Goal: Task Accomplishment & Management: Complete application form

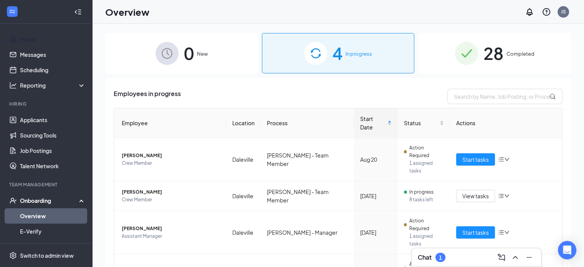
scroll to position [0, 0]
click at [466, 155] on span "Start tasks" at bounding box center [475, 159] width 26 height 8
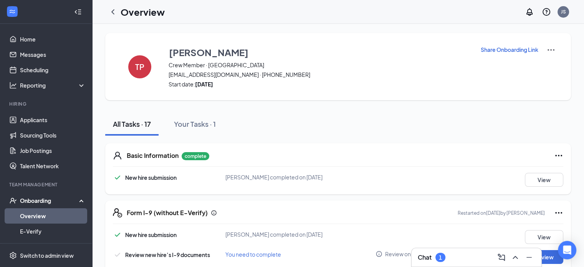
click at [477, 258] on div "Chat 1" at bounding box center [476, 257] width 117 height 12
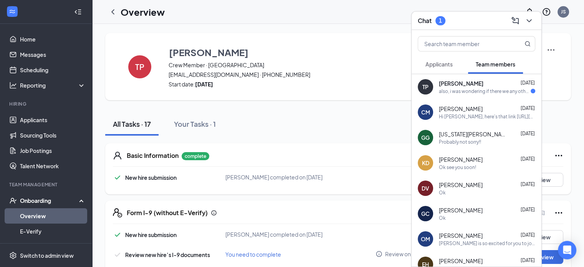
click at [473, 82] on span "[PERSON_NAME]" at bounding box center [461, 83] width 45 height 8
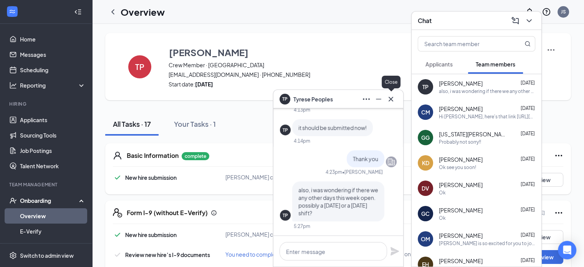
click at [390, 98] on icon "Cross" at bounding box center [390, 98] width 5 height 5
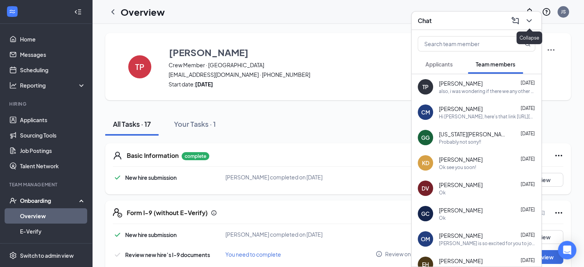
click at [528, 20] on icon "ChevronDown" at bounding box center [528, 20] width 9 height 9
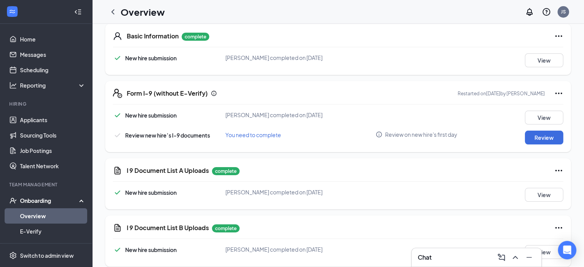
scroll to position [120, 0]
click at [537, 139] on button "Review" at bounding box center [544, 137] width 38 height 14
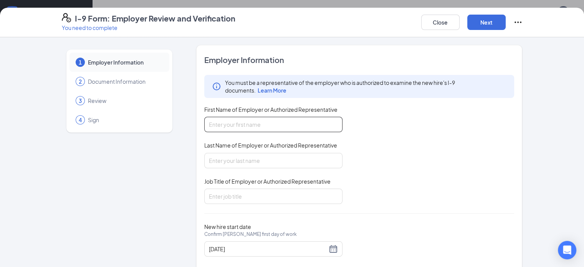
click at [246, 123] on input "First Name of Employer or Authorized Representative" at bounding box center [273, 124] width 138 height 15
type input "Jennifer"
click at [236, 159] on input "Last Name of Employer or Authorized Representative" at bounding box center [273, 160] width 138 height 15
type input "Speedy"
click at [229, 198] on input "Job Title of Employer or Authorized Representative" at bounding box center [273, 195] width 138 height 15
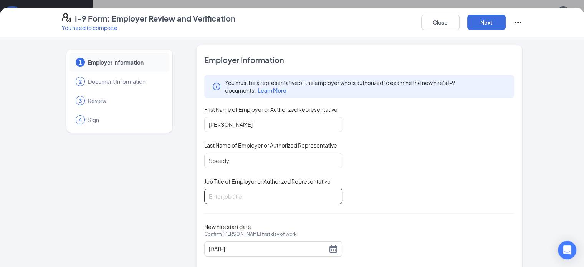
type input "GM"
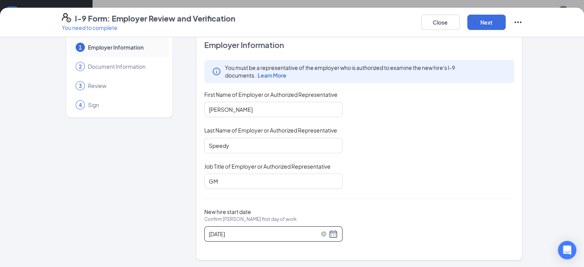
click at [313, 231] on div "08/20/2025" at bounding box center [273, 233] width 129 height 9
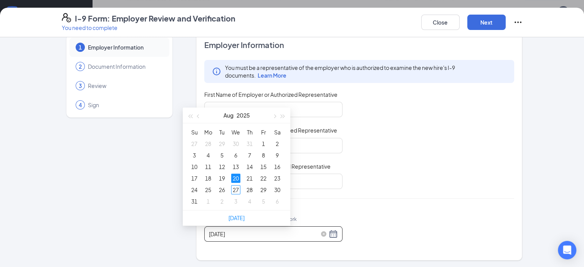
scroll to position [137, 0]
click at [236, 175] on div "20" at bounding box center [235, 175] width 9 height 9
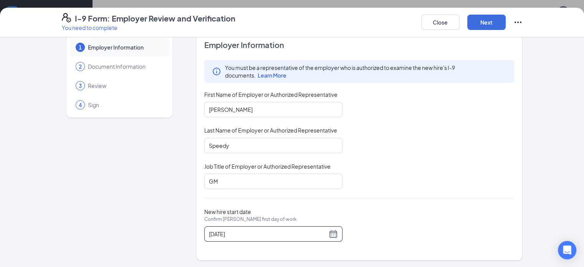
scroll to position [168, 0]
click at [309, 233] on div "08/20/2025" at bounding box center [273, 233] width 129 height 9
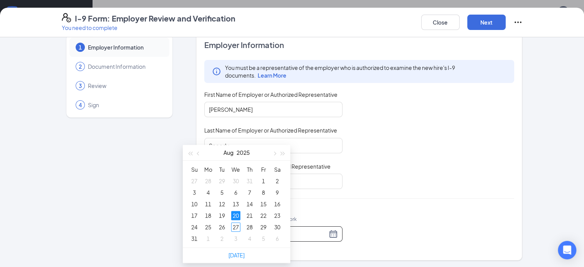
type input "08/21/2025"
click at [250, 216] on div "21" at bounding box center [249, 215] width 9 height 9
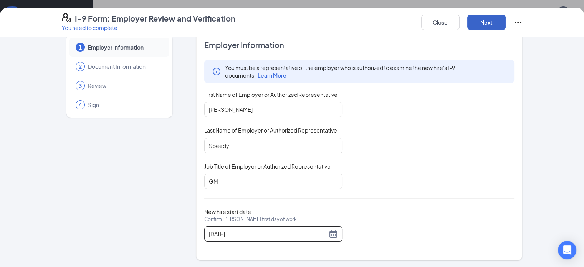
click at [505, 22] on button "Next" at bounding box center [486, 22] width 38 height 15
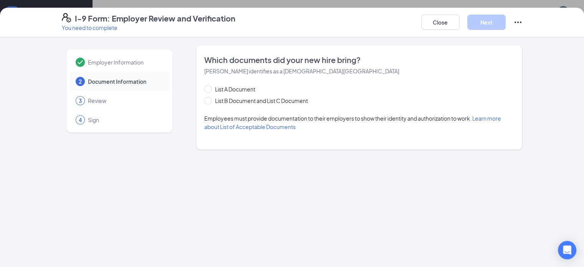
scroll to position [0, 0]
click at [204, 102] on span at bounding box center [208, 101] width 8 height 8
click at [204, 102] on input "List B Document and List C Document" at bounding box center [206, 99] width 5 height 5
radio input "true"
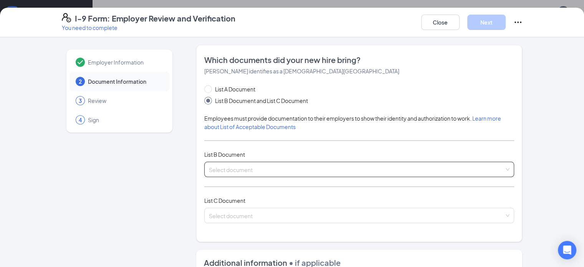
click at [209, 172] on input "search" at bounding box center [357, 168] width 296 height 12
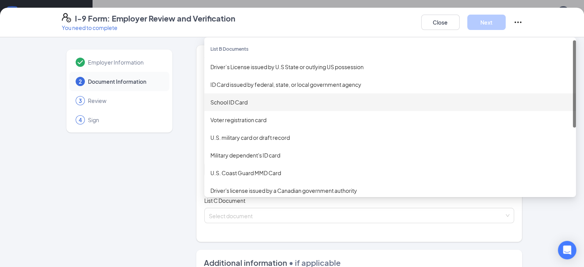
click at [210, 101] on div "School ID Card" at bounding box center [389, 102] width 359 height 8
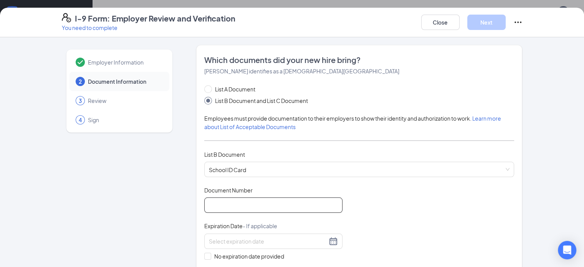
click at [212, 201] on input "Document Number" at bounding box center [273, 204] width 138 height 15
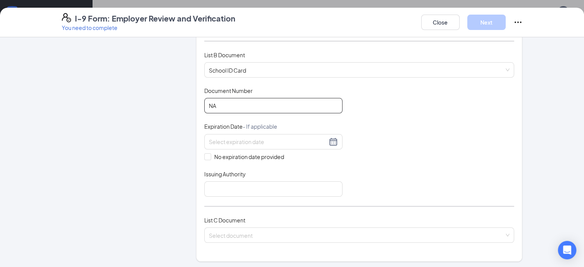
scroll to position [99, 0]
type input "NA"
click at [209, 142] on input at bounding box center [268, 141] width 118 height 8
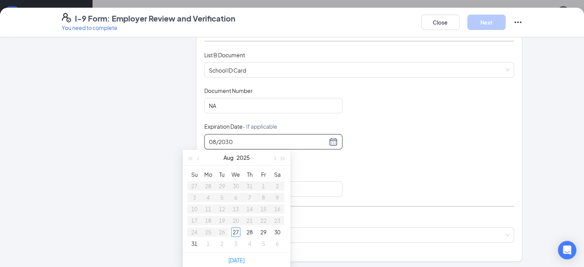
type input "08/2030"
click at [361, 173] on div "Document Title School ID Card Document Number NA Expiration Date - If applicabl…" at bounding box center [359, 142] width 310 height 110
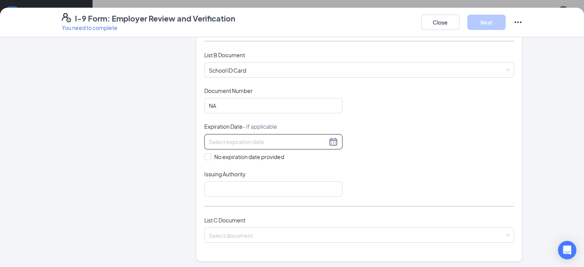
click at [251, 142] on input at bounding box center [268, 141] width 118 height 8
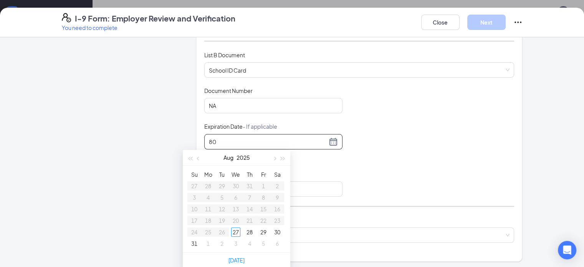
type input "8"
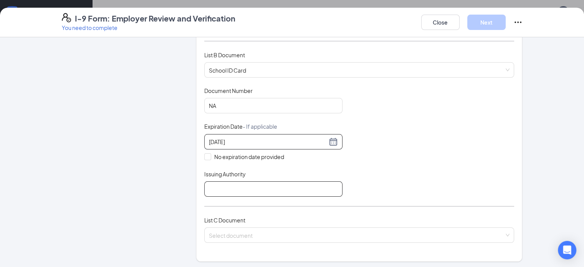
type input "08/31/2030"
click at [220, 189] on input "Issuing Authority" at bounding box center [273, 188] width 138 height 15
type input "Ball State University"
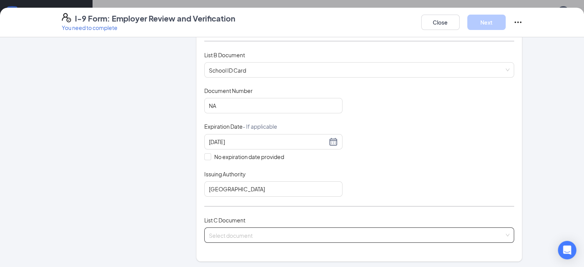
click at [213, 234] on input "search" at bounding box center [357, 234] width 296 height 12
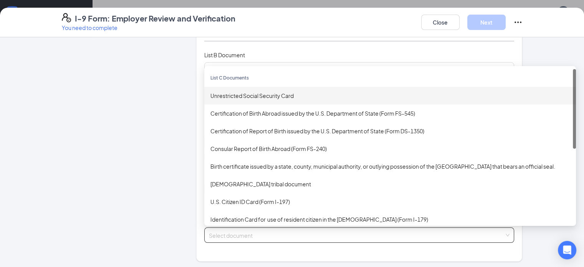
click at [210, 95] on div "Unrestricted Social Security Card" at bounding box center [389, 95] width 359 height 8
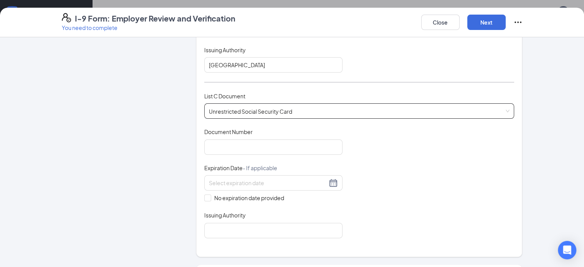
scroll to position [224, 0]
click at [209, 143] on input "Document Number" at bounding box center [273, 146] width 138 height 15
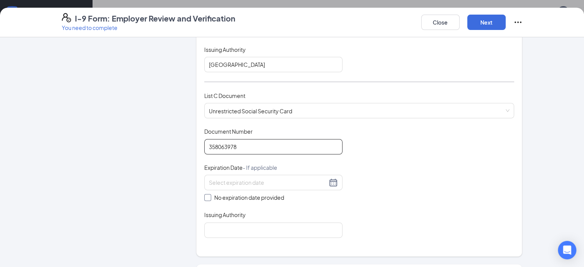
type input "358063978"
click at [204, 197] on span at bounding box center [207, 197] width 7 height 7
click at [204, 197] on input "No expiration date provided" at bounding box center [206, 196] width 5 height 5
checkbox input "true"
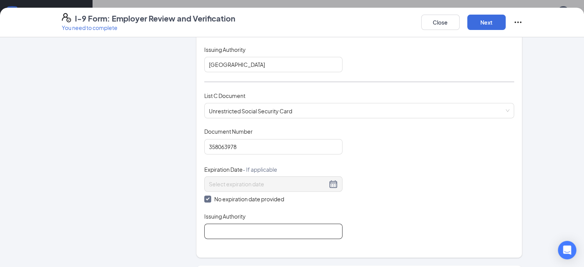
click at [204, 227] on input "Issuing Authority" at bounding box center [273, 230] width 138 height 15
type input "Social Security Administration"
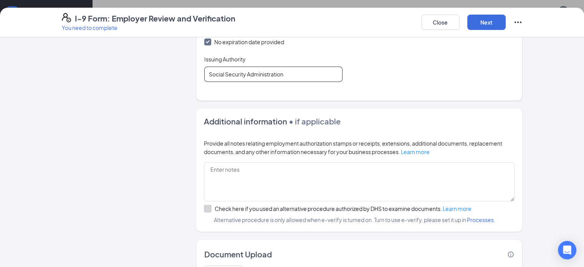
scroll to position [382, 0]
click at [505, 25] on button "Next" at bounding box center [486, 22] width 38 height 15
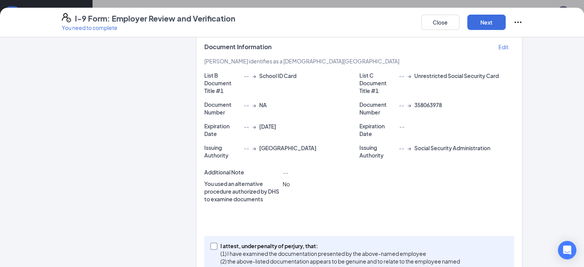
click at [210, 243] on input "I attest, under penalty of perjury, that: (1) I have examined the documentation…" at bounding box center [212, 245] width 5 height 5
checkbox input "true"
click at [505, 20] on button "Next" at bounding box center [486, 22] width 38 height 15
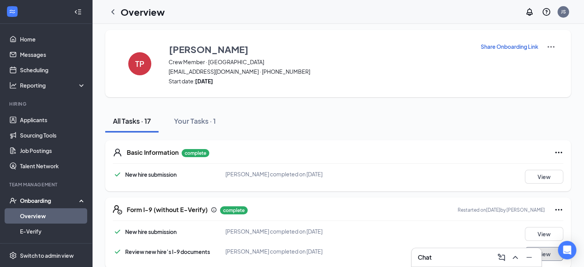
scroll to position [180, 0]
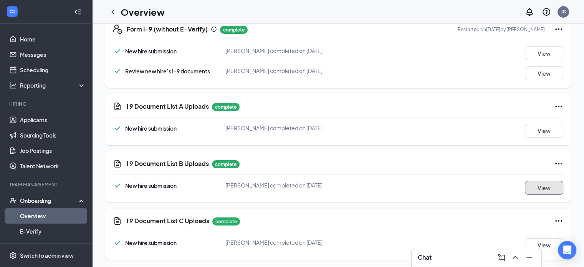
click at [536, 181] on button "View" at bounding box center [544, 188] width 38 height 14
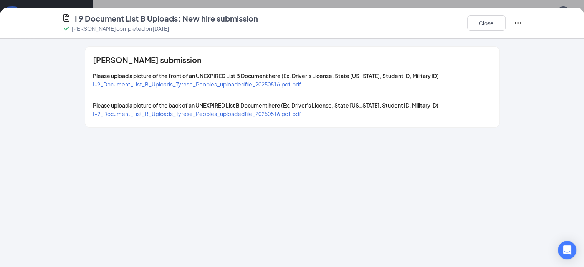
click at [190, 85] on span "I-9_Document_List_B_Uploads_Tyrese_Peoples_uploadedfile_20250816.pdf.pdf" at bounding box center [197, 84] width 208 height 7
click at [202, 115] on span "I-9_Document_List_B_Uploads_Tyrese_Peoples_uploadedfile_20250816.pdf.pdf" at bounding box center [197, 113] width 208 height 7
click at [505, 25] on button "Close" at bounding box center [486, 22] width 38 height 15
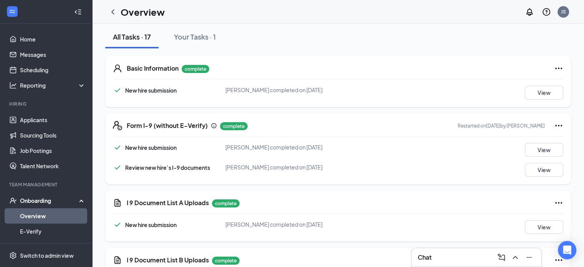
scroll to position [83, 0]
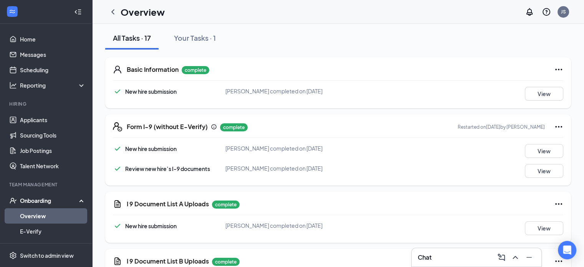
click at [556, 125] on icon "Ellipses" at bounding box center [558, 126] width 9 height 9
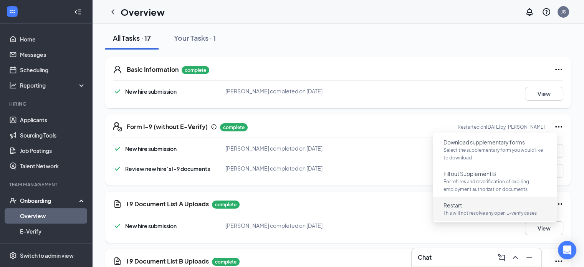
click at [451, 205] on span "Restart" at bounding box center [452, 205] width 18 height 8
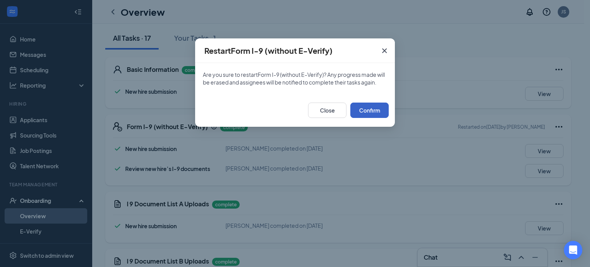
click at [368, 112] on button "Confirm" at bounding box center [369, 109] width 38 height 15
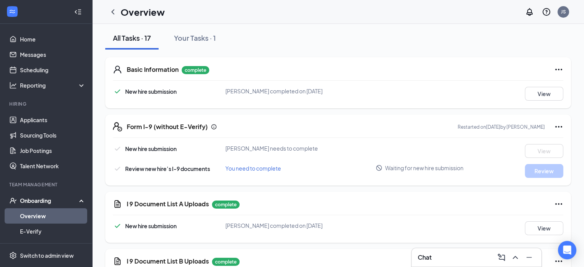
scroll to position [186, 0]
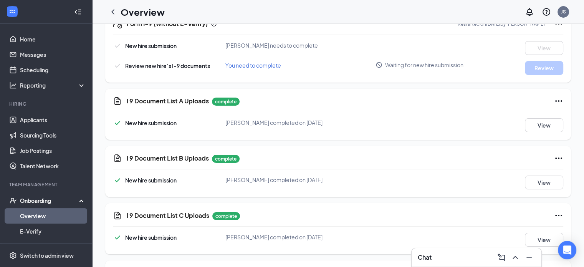
click at [438, 252] on div "Chat" at bounding box center [476, 257] width 117 height 12
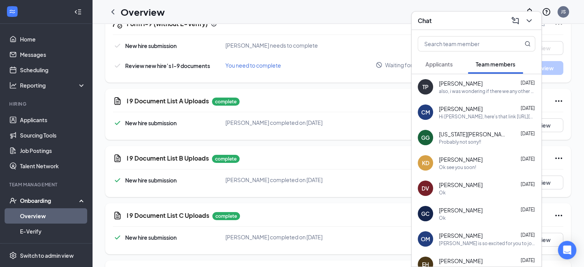
click at [448, 90] on div "also, i was wondering if there we any other days this week open. possibly a wed…" at bounding box center [487, 91] width 96 height 7
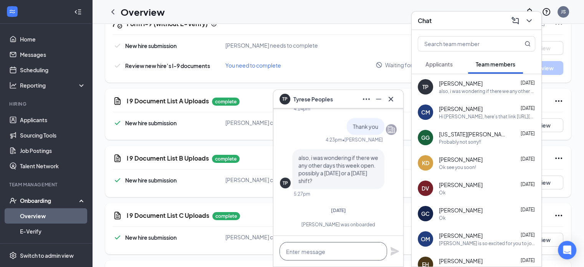
click at [323, 248] on textarea at bounding box center [332, 251] width 107 height 18
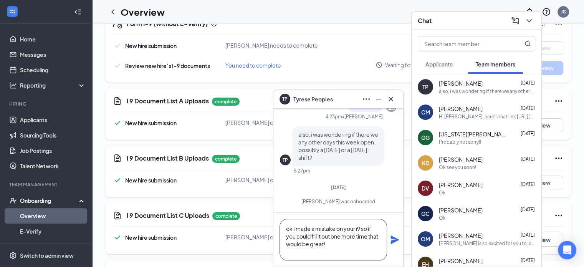
type textarea "ok I made a mistake on your i9 so if you could fill it out one more time that w…"
click at [395, 241] on icon "Plane" at bounding box center [394, 239] width 8 height 8
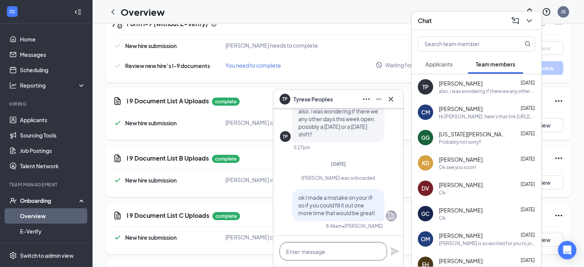
click at [331, 249] on textarea at bounding box center [332, 251] width 107 height 18
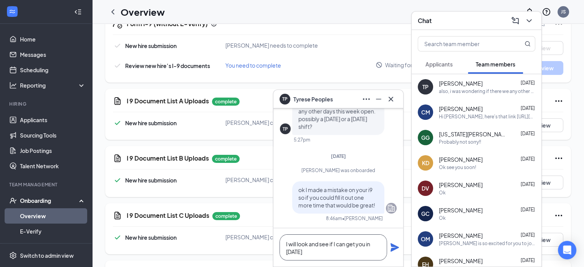
type textarea "I will look and see if I can get you in on Friday"
click at [395, 246] on icon "Plane" at bounding box center [394, 247] width 8 height 8
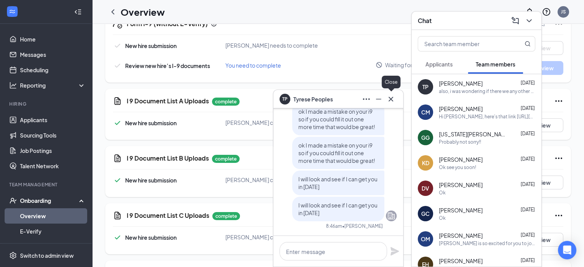
click at [392, 100] on icon "Cross" at bounding box center [390, 98] width 5 height 5
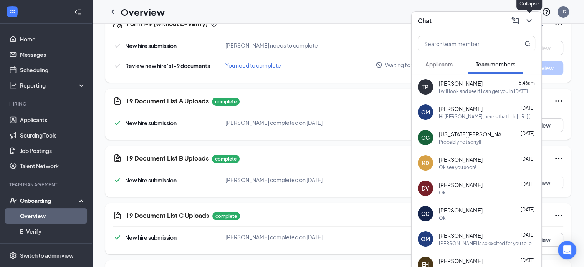
click at [527, 20] on icon "ChevronDown" at bounding box center [528, 20] width 5 height 3
